Goal: Information Seeking & Learning: Find contact information

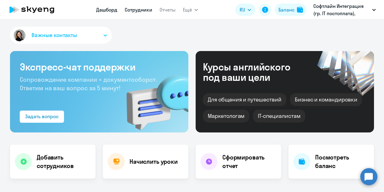
click at [140, 10] on link "Сотрудники" at bounding box center [139, 10] width 28 height 6
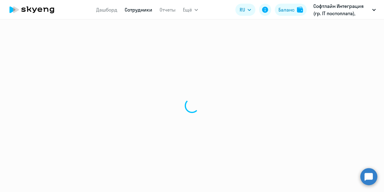
select select "30"
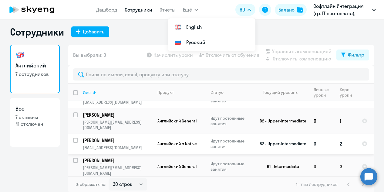
scroll to position [4, 0]
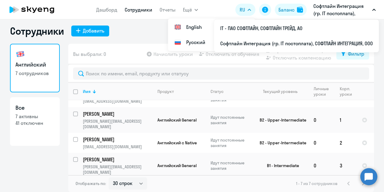
click at [349, 11] on p "Софтлайн Интеграция (гр. IT постоплата), СОФТЛАЙН ИНТЕГРАЦИЯ, ООО" at bounding box center [342, 9] width 56 height 15
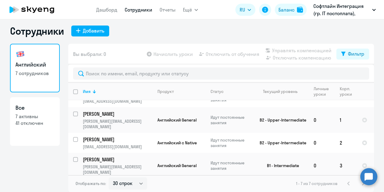
click at [364, 11] on p "Софтлайн Интеграция (гр. IT постоплата), СОФТЛАЙН ИНТЕГРАЦИЯ, ООО" at bounding box center [342, 9] width 56 height 15
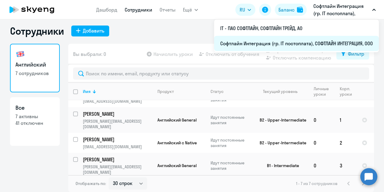
click at [281, 41] on li "Софтлайн Интеграция (гр. IT постоплата), СОФТЛАЙН ИНТЕГРАЦИЯ, ООО" at bounding box center [296, 43] width 165 height 15
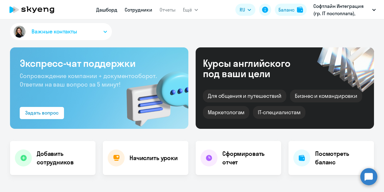
click at [135, 10] on link "Сотрудники" at bounding box center [139, 10] width 28 height 6
select select "30"
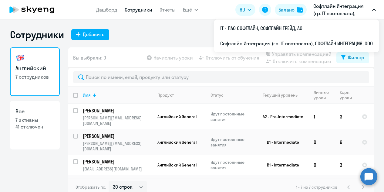
click at [323, 5] on p "Софтлайн Интеграция (гр. IT постоплата), СОФТЛАЙН ИНТЕГРАЦИЯ, ООО" at bounding box center [342, 9] width 56 height 15
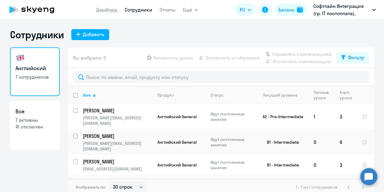
click at [323, 5] on p "Софтлайн Интеграция (гр. IT постоплата), СОФТЛАЙН ИНТЕГРАЦИЯ, ООО" at bounding box center [342, 9] width 56 height 15
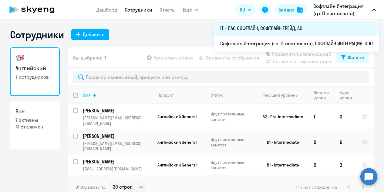
click at [275, 31] on li "IT - ПАО СОФТЛАЙН, СОФТЛАЙН ТРЕЙД, АО" at bounding box center [296, 28] width 165 height 15
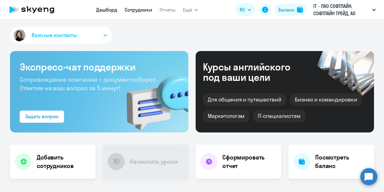
click at [133, 10] on link "Сотрудники" at bounding box center [139, 10] width 28 height 6
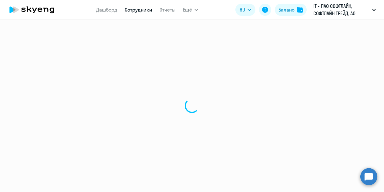
select select "30"
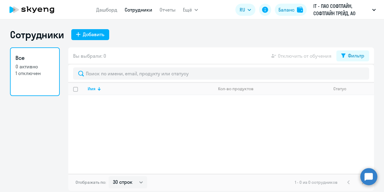
click at [140, 15] on nav "Дашборд Сотрудники Отчеты" at bounding box center [136, 10] width 80 height 12
click at [141, 12] on link "Сотрудники" at bounding box center [139, 10] width 28 height 6
select select "30"
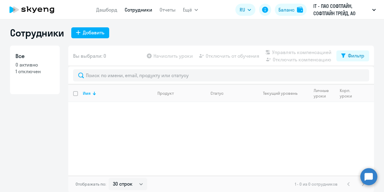
scroll to position [2, 0]
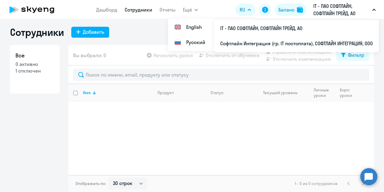
click at [368, 10] on p "IT - ПАО СОФТЛАЙН, СОФТЛАЙН ТРЕЙД, АО" at bounding box center [342, 9] width 56 height 15
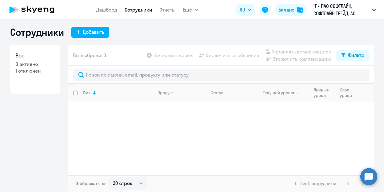
click at [373, 12] on button "IT - ПАО СОФТЛАЙН, СОФТЛАЙН ТРЕЙД, АО" at bounding box center [345, 9] width 69 height 15
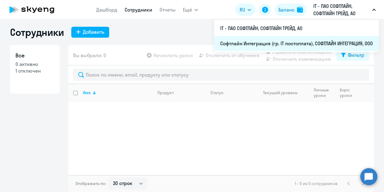
click at [304, 43] on li "Софтлайн Интеграция (гр. IT постоплата), СОФТЛАЙН ИНТЕГРАЦИЯ, ООО" at bounding box center [296, 43] width 165 height 15
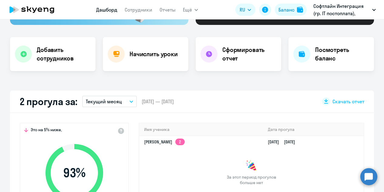
scroll to position [124, 0]
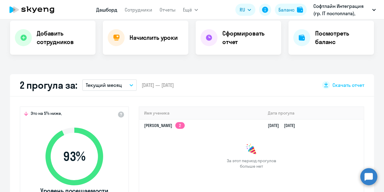
select select "30"
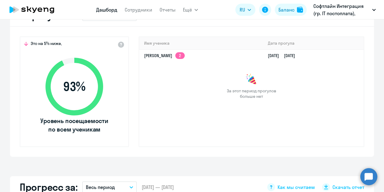
scroll to position [185, 0]
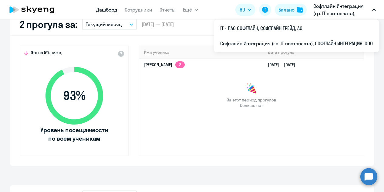
click at [379, 11] on button "Софтлайн Интеграция (гр. IT постоплата), СОФТЛАЙН ИНТЕГРАЦИЯ, ООО" at bounding box center [345, 9] width 69 height 15
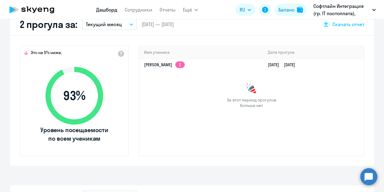
click at [373, 11] on button "Софтлайн Интеграция (гр. IT постоплата), СОФТЛАЙН ИНТЕГРАЦИЯ, ООО" at bounding box center [345, 9] width 69 height 15
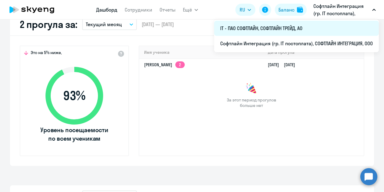
click at [283, 29] on li "IT - ПАО СОФТЛАЙН, СОФТЛАЙН ТРЕЙД, АО" at bounding box center [296, 28] width 165 height 15
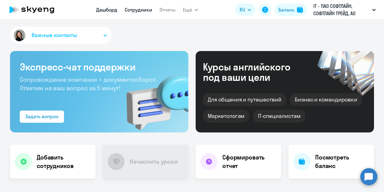
click at [142, 10] on link "Сотрудники" at bounding box center [139, 10] width 28 height 6
select select "30"
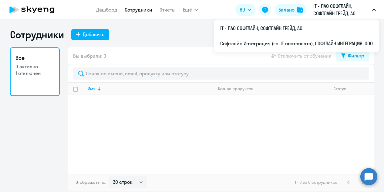
click at [374, 8] on button "IT - ПАО СОФТЛАЙН, СОФТЛАЙН ТРЕЙД, АО" at bounding box center [345, 9] width 69 height 15
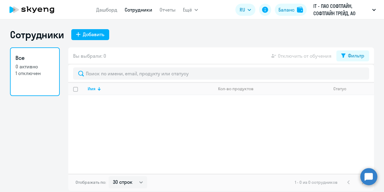
click at [375, 9] on icon "button" at bounding box center [374, 10] width 4 height 2
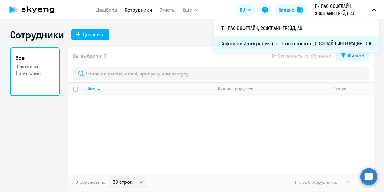
click at [307, 45] on li "Софтлайн Интеграция (гр. IT постоплата), СОФТЛАЙН ИНТЕГРАЦИЯ, ООО" at bounding box center [296, 43] width 165 height 15
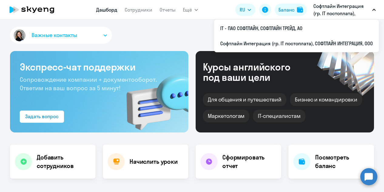
click at [357, 13] on p "Софтлайн Интеграция (гр. IT постоплата), СОФТЛАЙН ИНТЕГРАЦИЯ, ООО" at bounding box center [342, 9] width 56 height 15
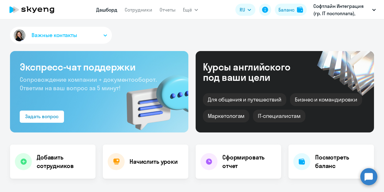
select select "30"
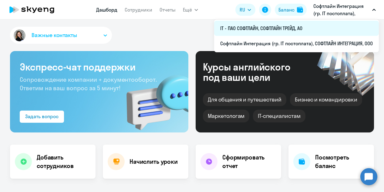
click at [282, 30] on li "IT - ПАО СОФТЛАЙН, СОФТЛАЙН ТРЕЙД, АО" at bounding box center [296, 28] width 165 height 15
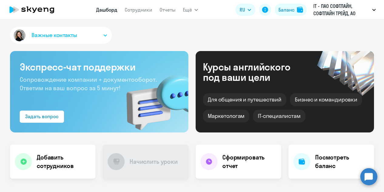
click at [77, 34] on button "Важные контакты" at bounding box center [61, 35] width 102 height 17
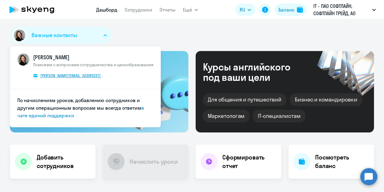
drag, startPoint x: 93, startPoint y: 80, endPoint x: 48, endPoint y: 76, distance: 46.0
click at [39, 76] on span "[PERSON_NAME] Поможем с вопросами сотрудничества и ценообразования [PERSON_NAME…" at bounding box center [93, 67] width 121 height 28
copy span "[EMAIL_ADDRESS][DOMAIN_NAME]"
